Goal: Task Accomplishment & Management: Use online tool/utility

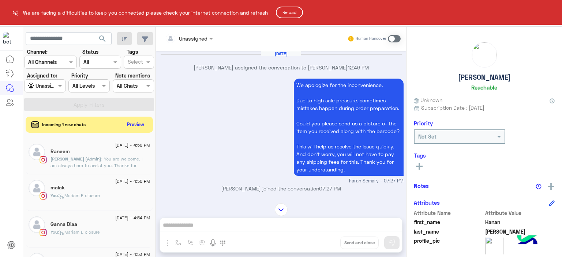
scroll to position [569, 0]
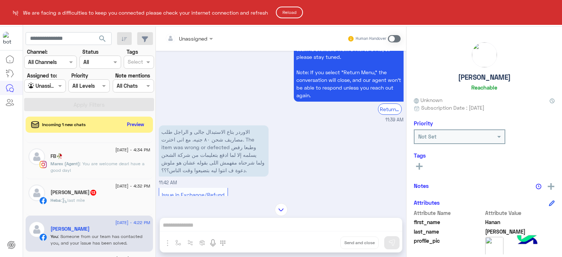
click at [290, 8] on button "Reload" at bounding box center [289, 13] width 27 height 12
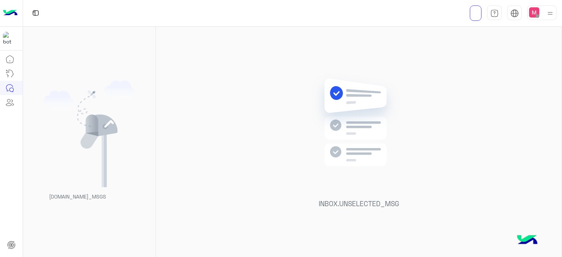
click at [217, 112] on div "INBOX.UNSELECTED_MSG" at bounding box center [359, 143] width 406 height 233
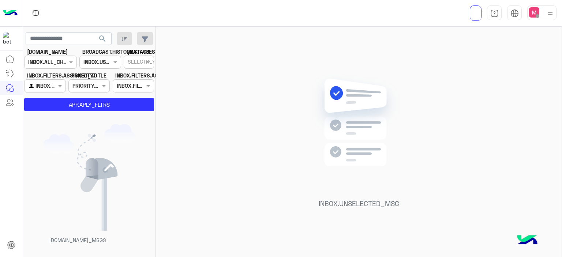
click at [550, 17] on img at bounding box center [549, 13] width 9 height 9
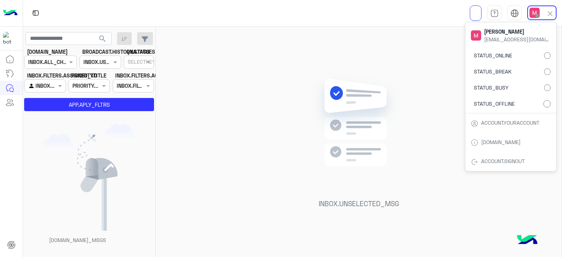
click at [550, 17] on img at bounding box center [550, 14] width 8 height 8
